Goal: Find specific page/section: Find specific page/section

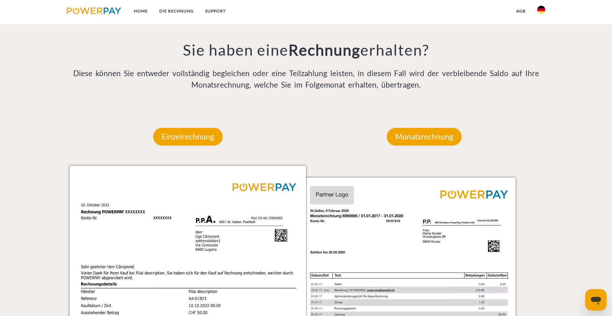
scroll to position [562, 0]
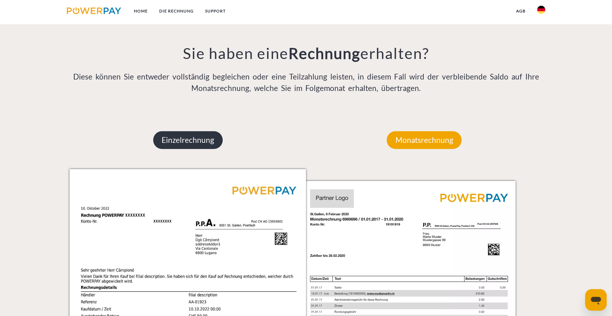
click at [183, 137] on p "Einzelrechnung" at bounding box center [188, 140] width 70 height 18
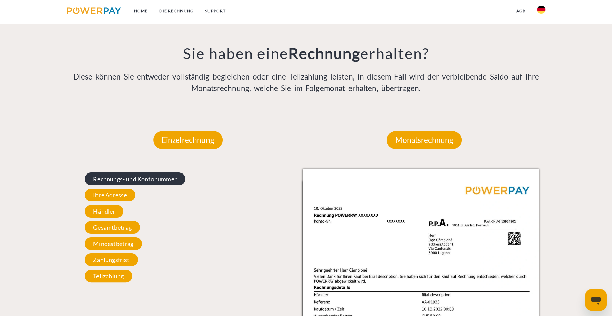
click at [117, 176] on span "Rechnungs- und Kontonummer" at bounding box center [135, 179] width 101 height 13
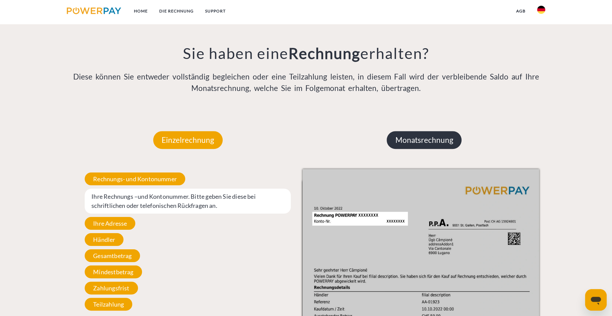
click at [414, 139] on p "Monatsrechnung" at bounding box center [424, 140] width 75 height 18
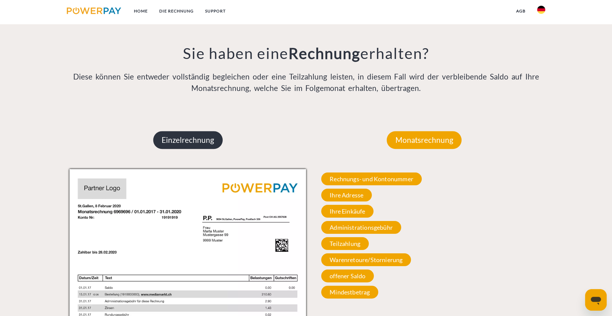
click at [188, 137] on p "Einzelrechnung" at bounding box center [188, 140] width 70 height 18
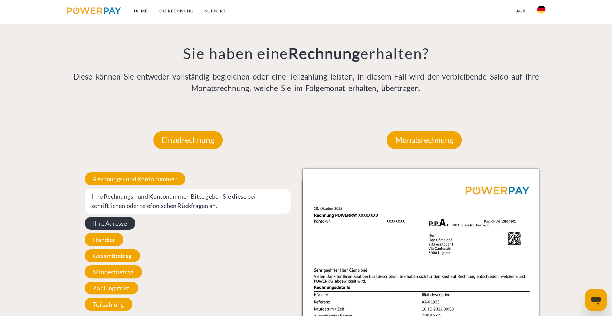
click at [117, 223] on span "Ihre Adresse" at bounding box center [110, 223] width 51 height 13
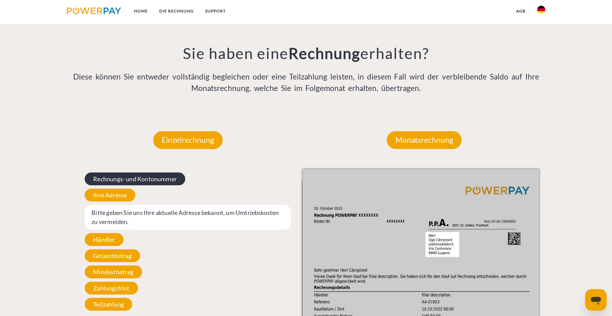
click at [127, 177] on span "Rechnungs- und Kontonummer" at bounding box center [135, 179] width 101 height 13
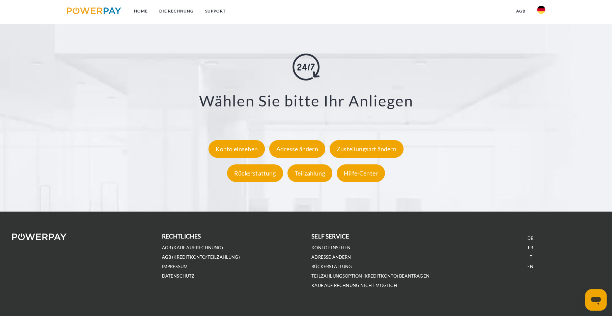
scroll to position [1312, 0]
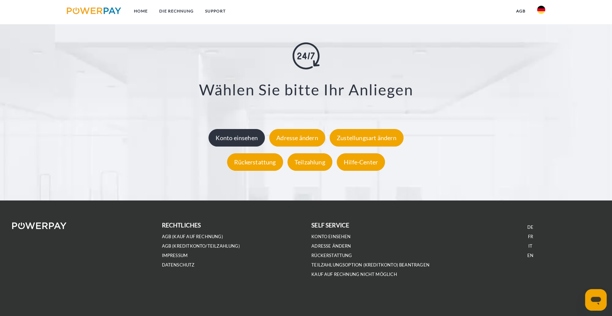
click at [246, 135] on div "Konto einsehen" at bounding box center [237, 138] width 56 height 18
